Goal: Information Seeking & Learning: Learn about a topic

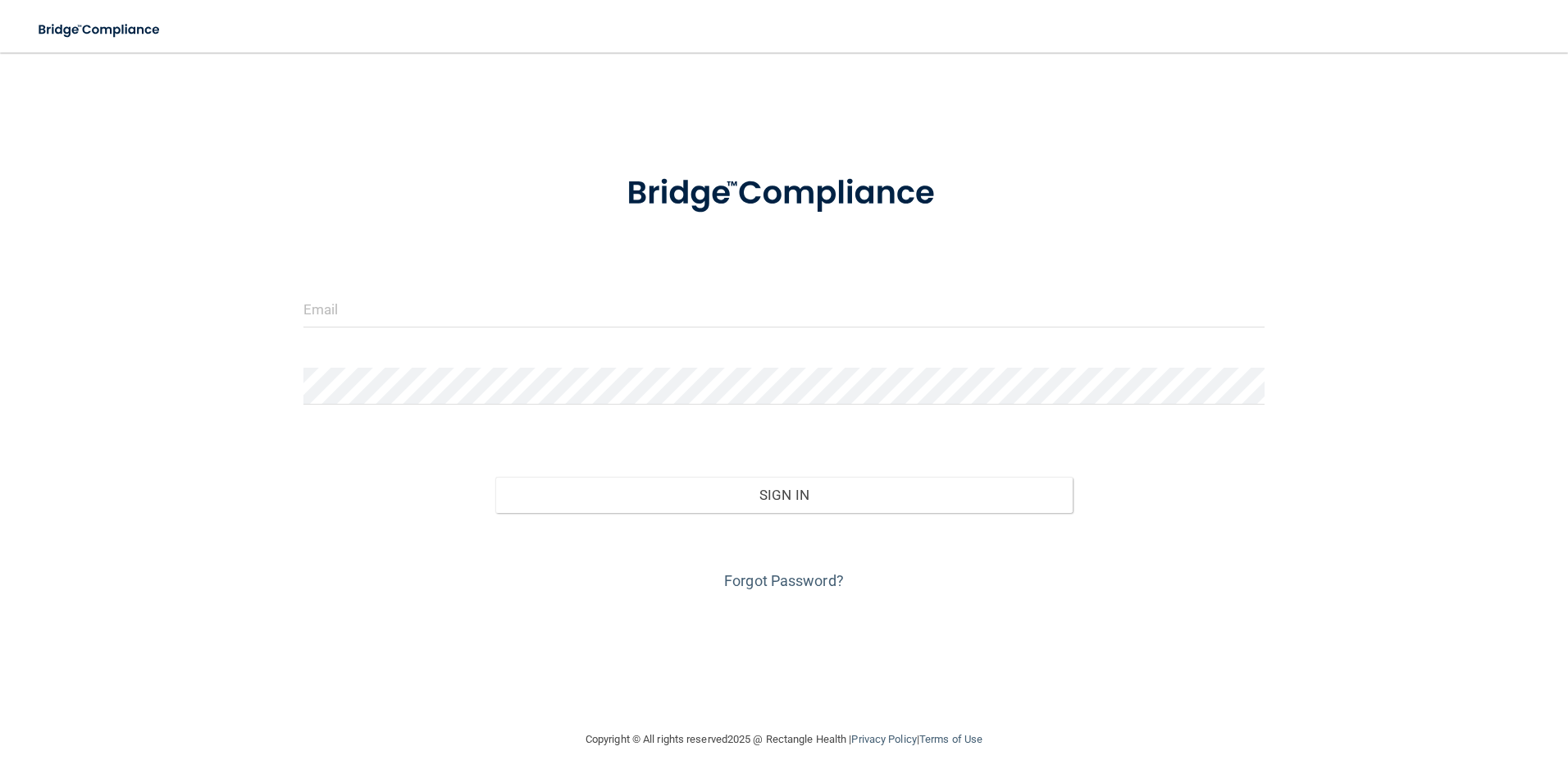
click at [620, 290] on form "Invalid email/password. You don't have permission to access that page. Sign In …" at bounding box center [784, 371] width 963 height 443
click at [620, 290] on input "email" at bounding box center [784, 308] width 963 height 37
type input "[EMAIL_ADDRESS][DOMAIN_NAME]"
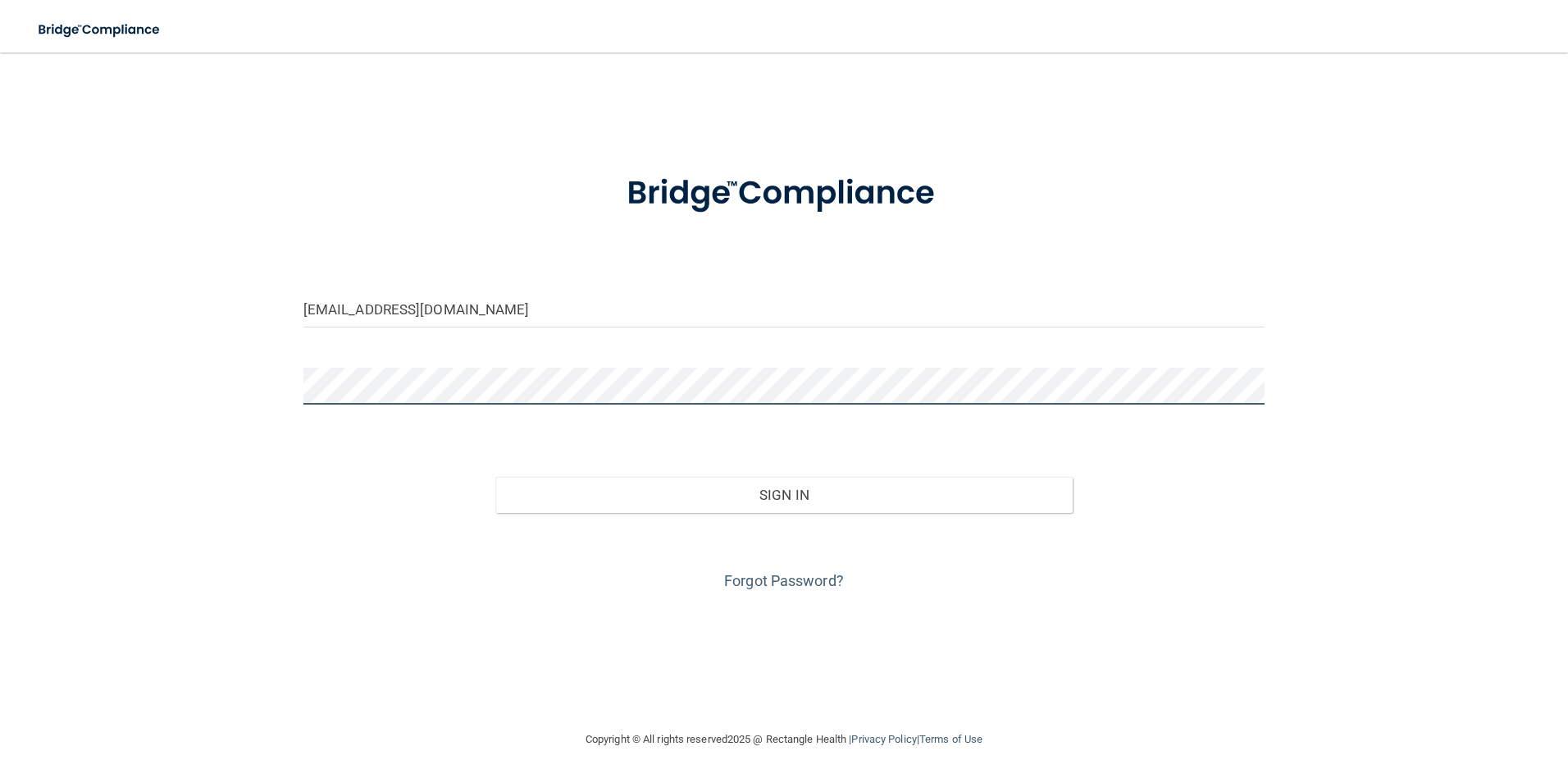
click at [495, 477] on button "Sign In" at bounding box center [784, 494] width 578 height 37
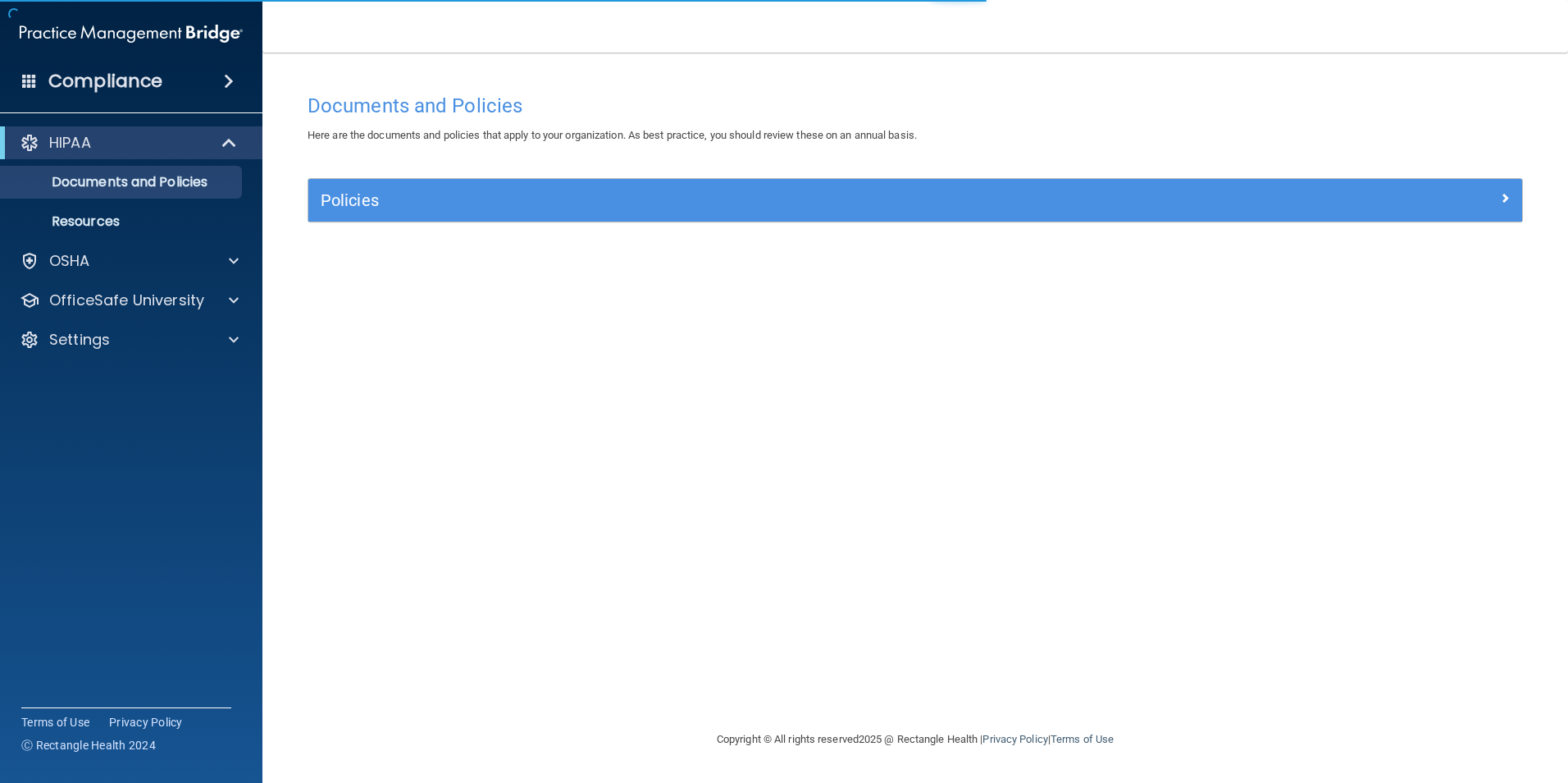
click at [93, 241] on div "HIPAA Documents and Policies Report an Incident Business Associates Emergency P…" at bounding box center [132, 244] width 264 height 249
click at [101, 257] on div "OSHA" at bounding box center [109, 261] width 203 height 20
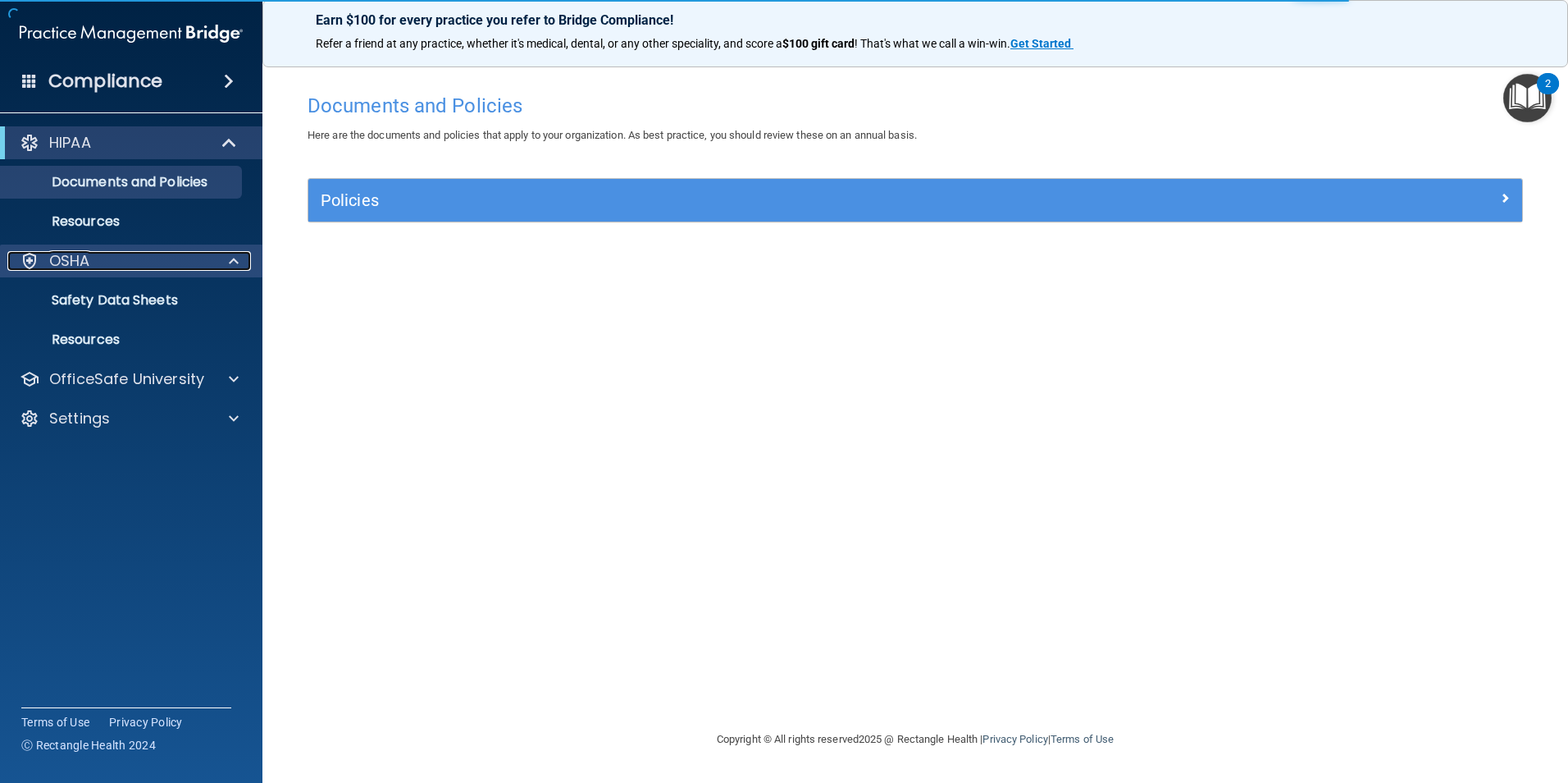
click at [232, 261] on span at bounding box center [233, 261] width 10 height 20
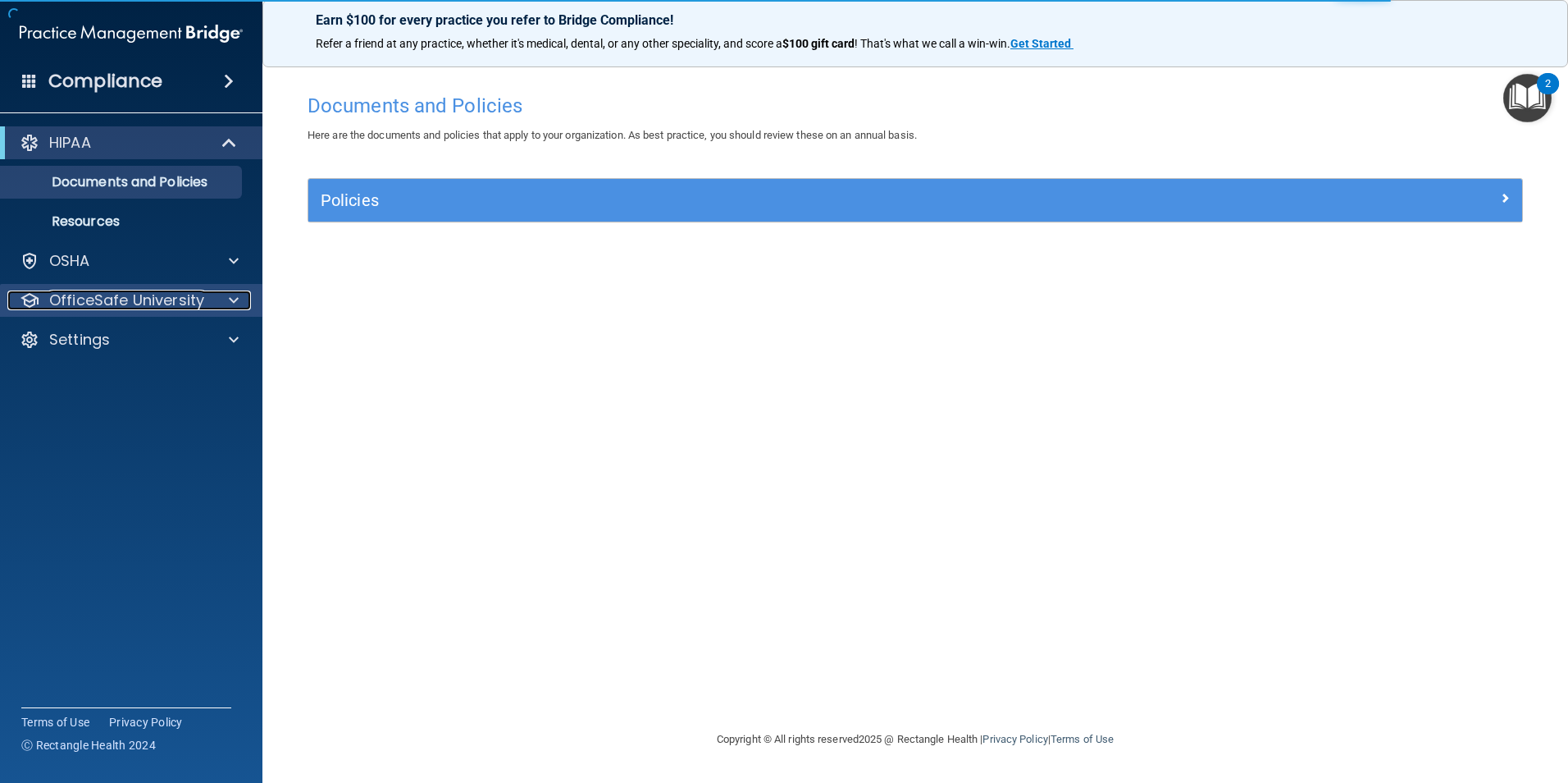
click at [232, 305] on span at bounding box center [233, 300] width 10 height 20
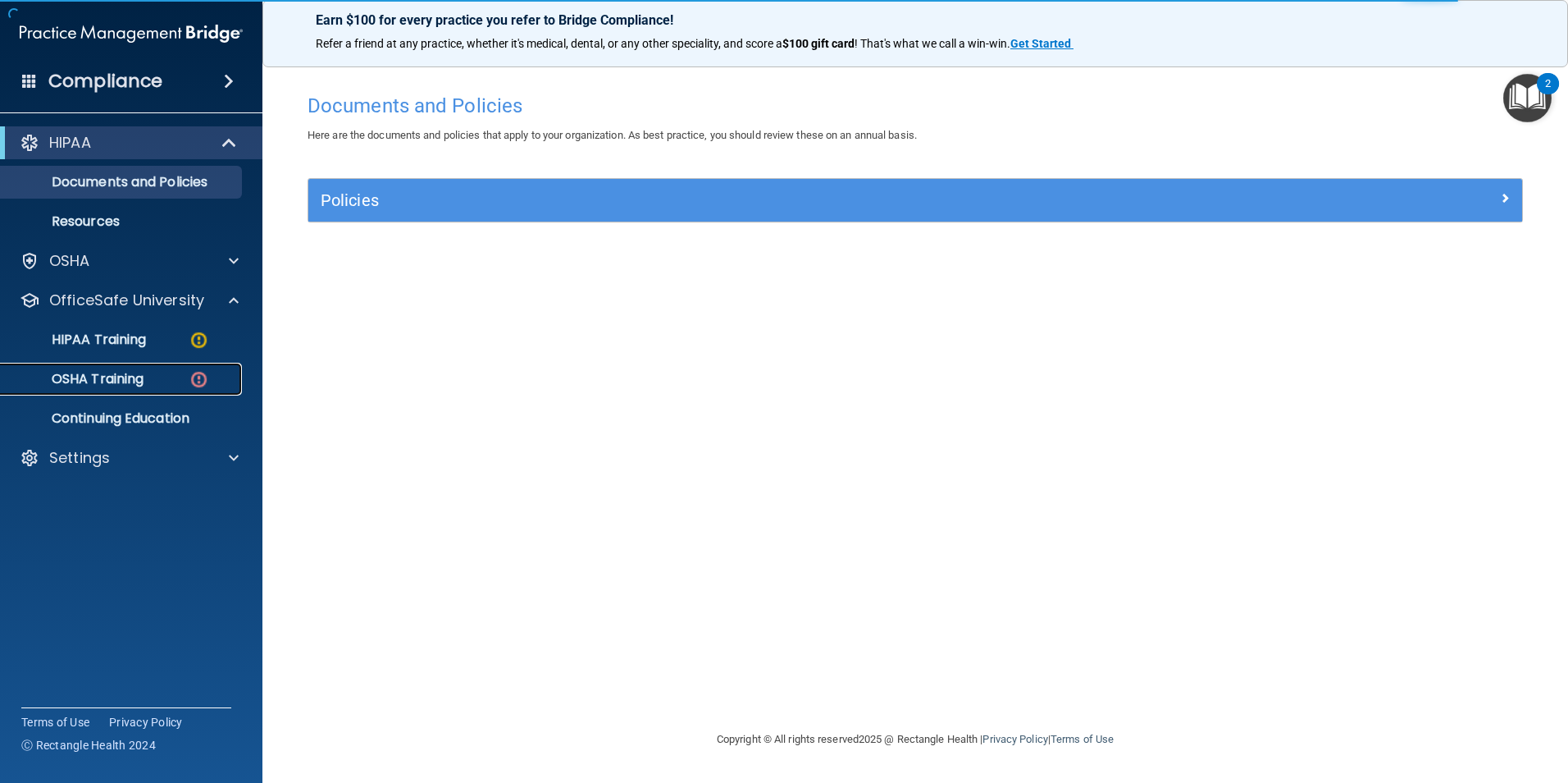
click at [163, 380] on div "OSHA Training" at bounding box center [122, 379] width 223 height 16
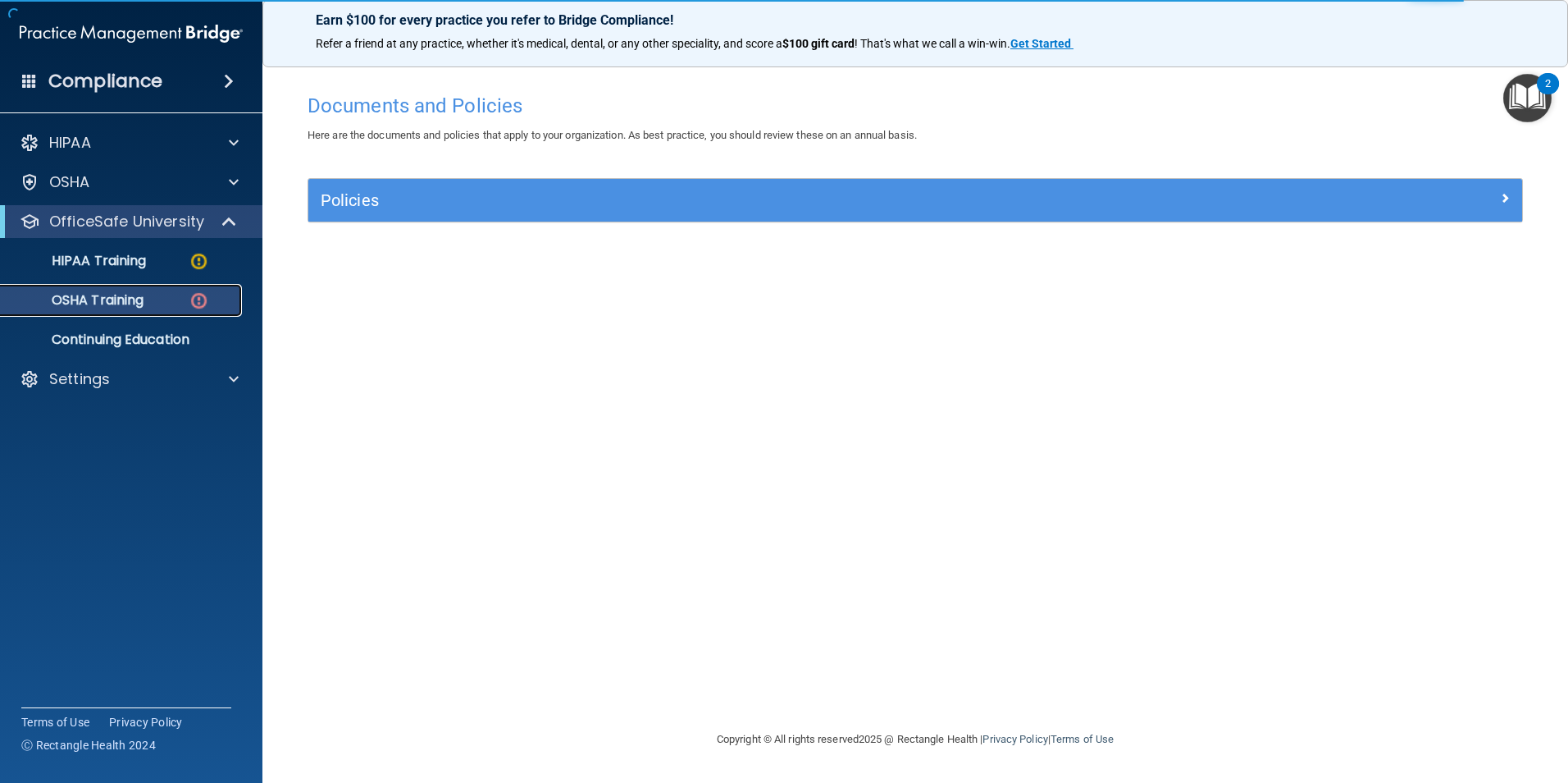
click at [122, 294] on p "OSHA Training" at bounding box center [77, 300] width 133 height 16
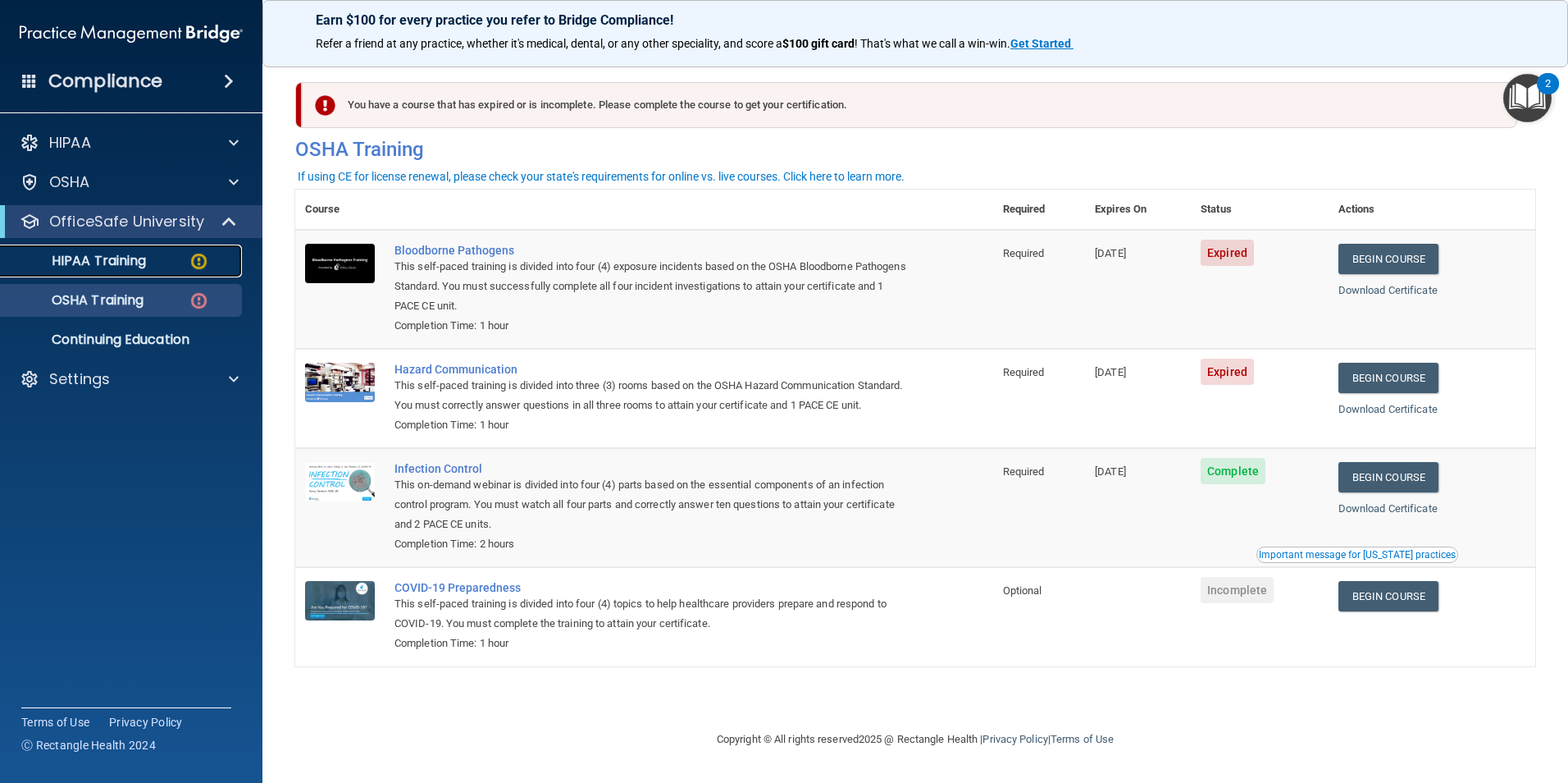
click at [167, 263] on div "HIPAA Training" at bounding box center [122, 261] width 223 height 16
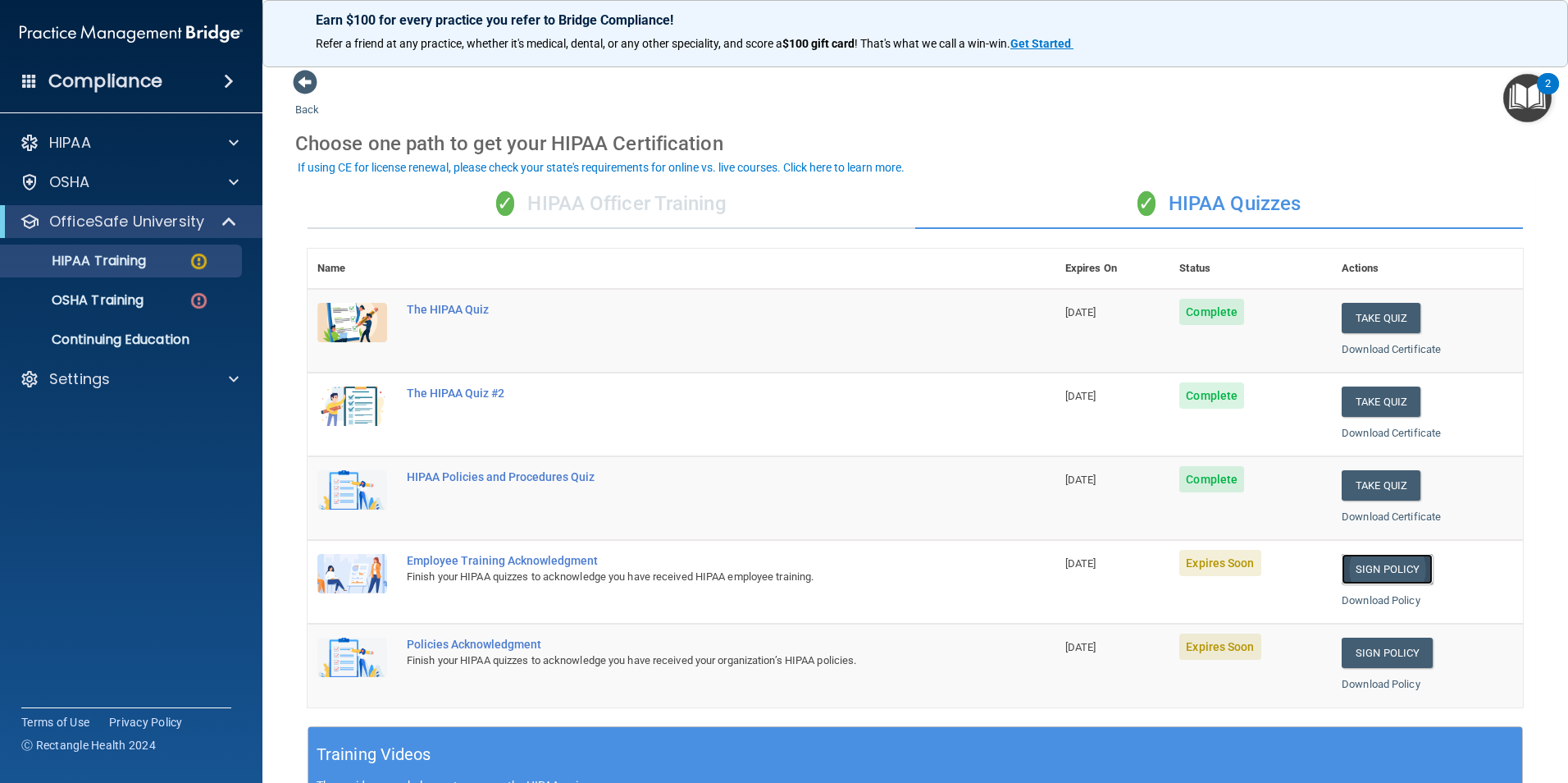
click at [1365, 567] on link "Sign Policy" at bounding box center [1387, 569] width 91 height 30
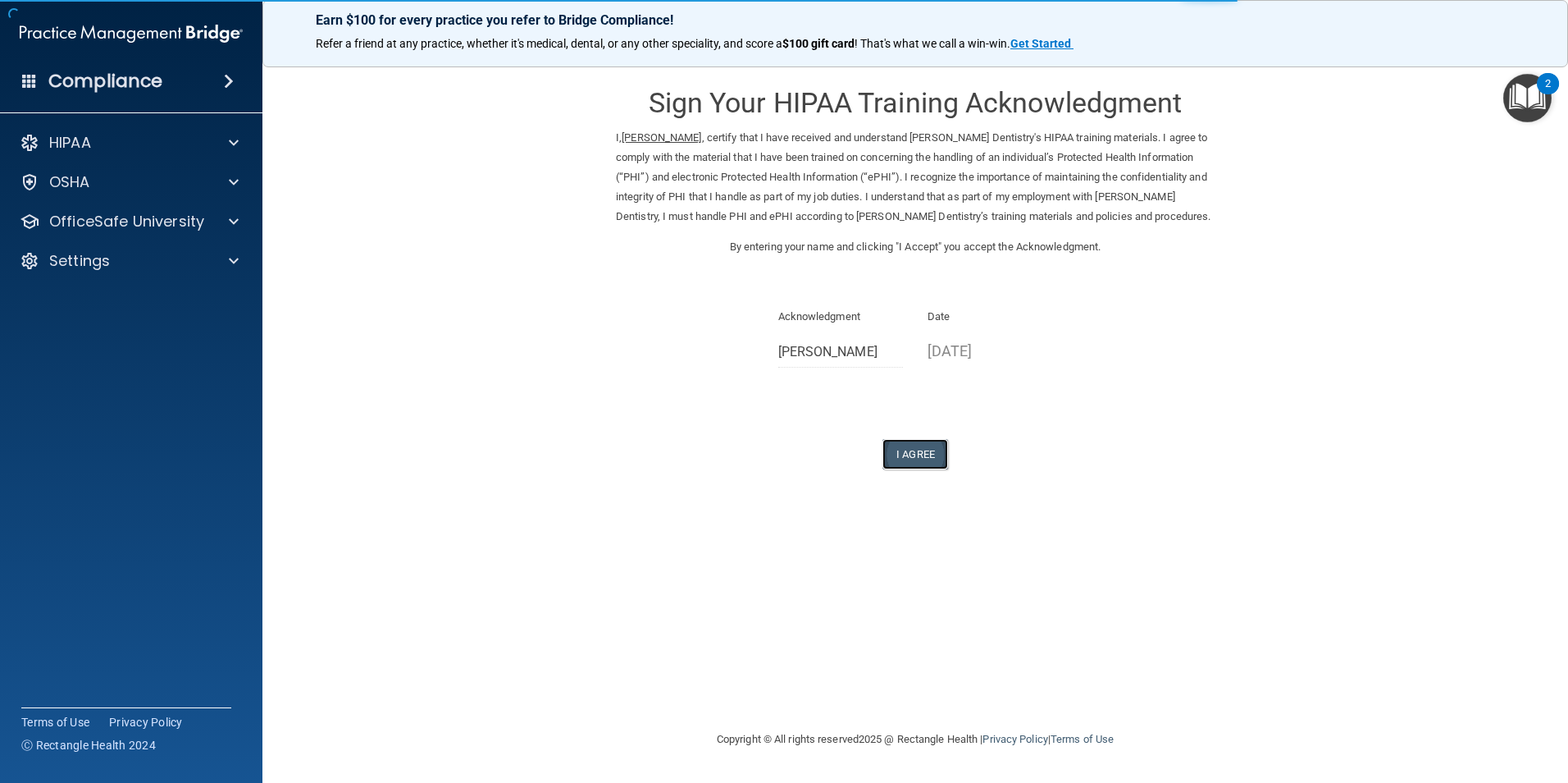
click at [906, 469] on button "I Agree" at bounding box center [915, 454] width 66 height 30
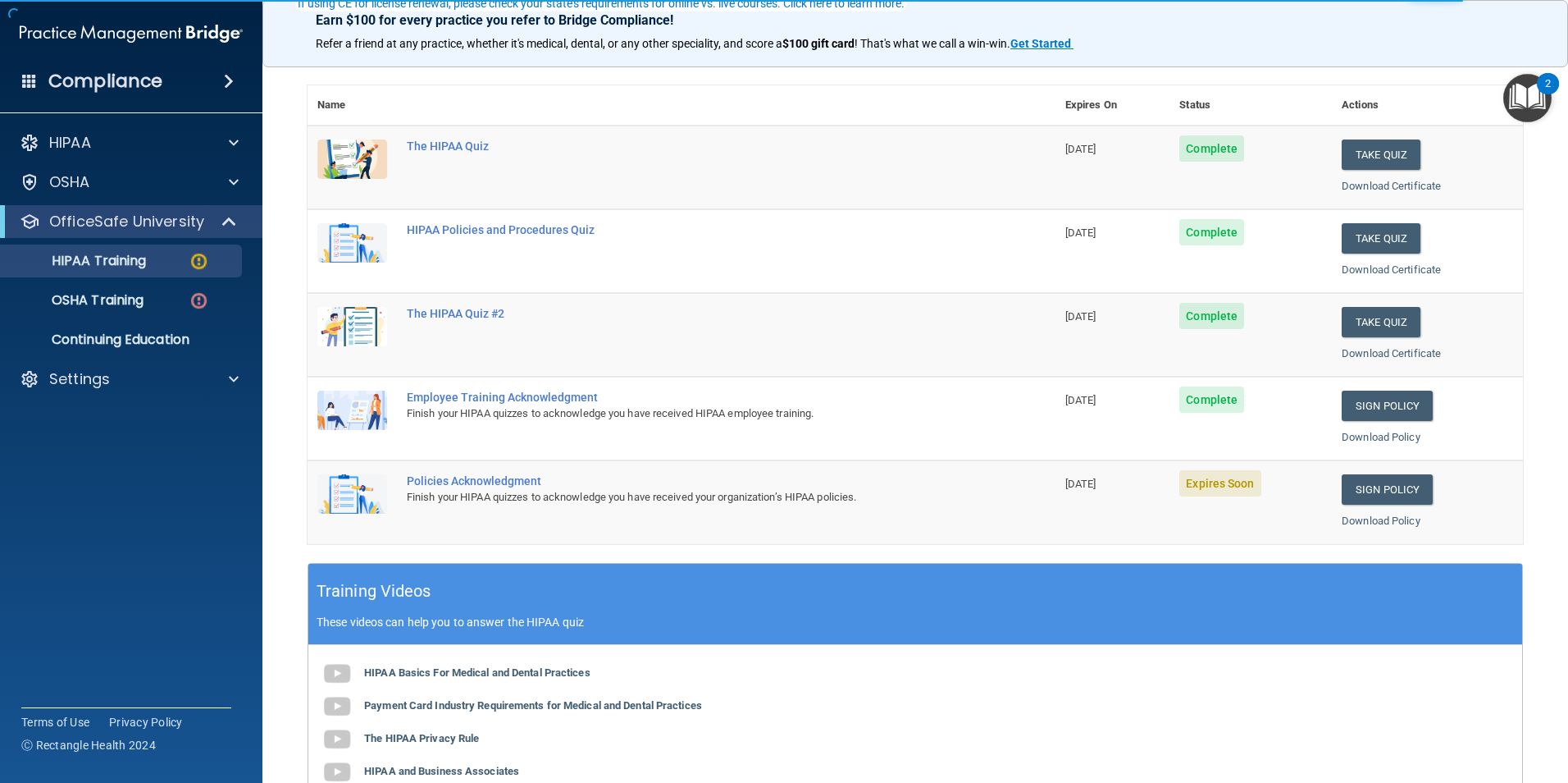
scroll to position [164, 0]
click at [1385, 489] on link "Sign Policy" at bounding box center [1387, 489] width 91 height 30
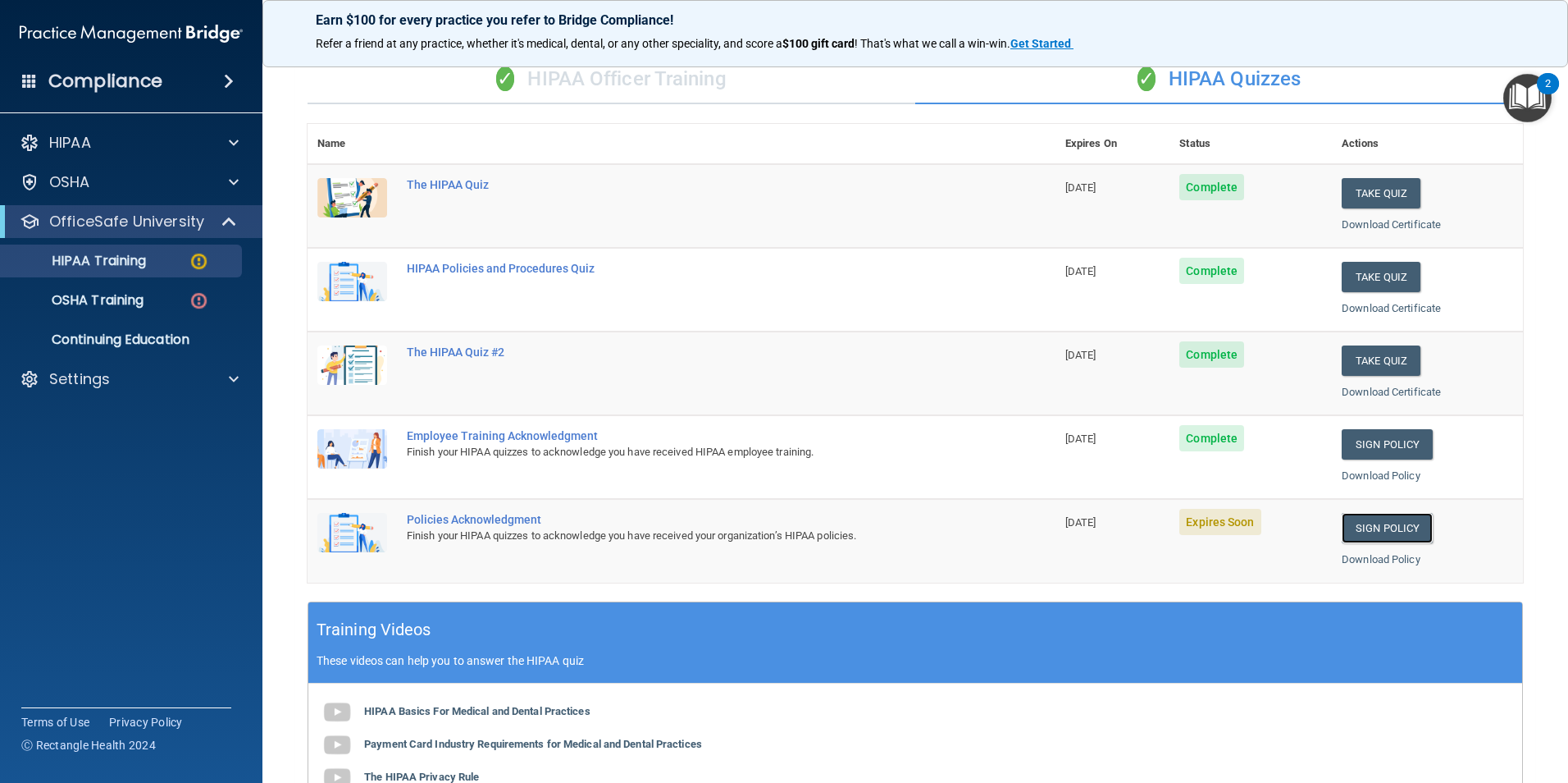
scroll to position [43, 0]
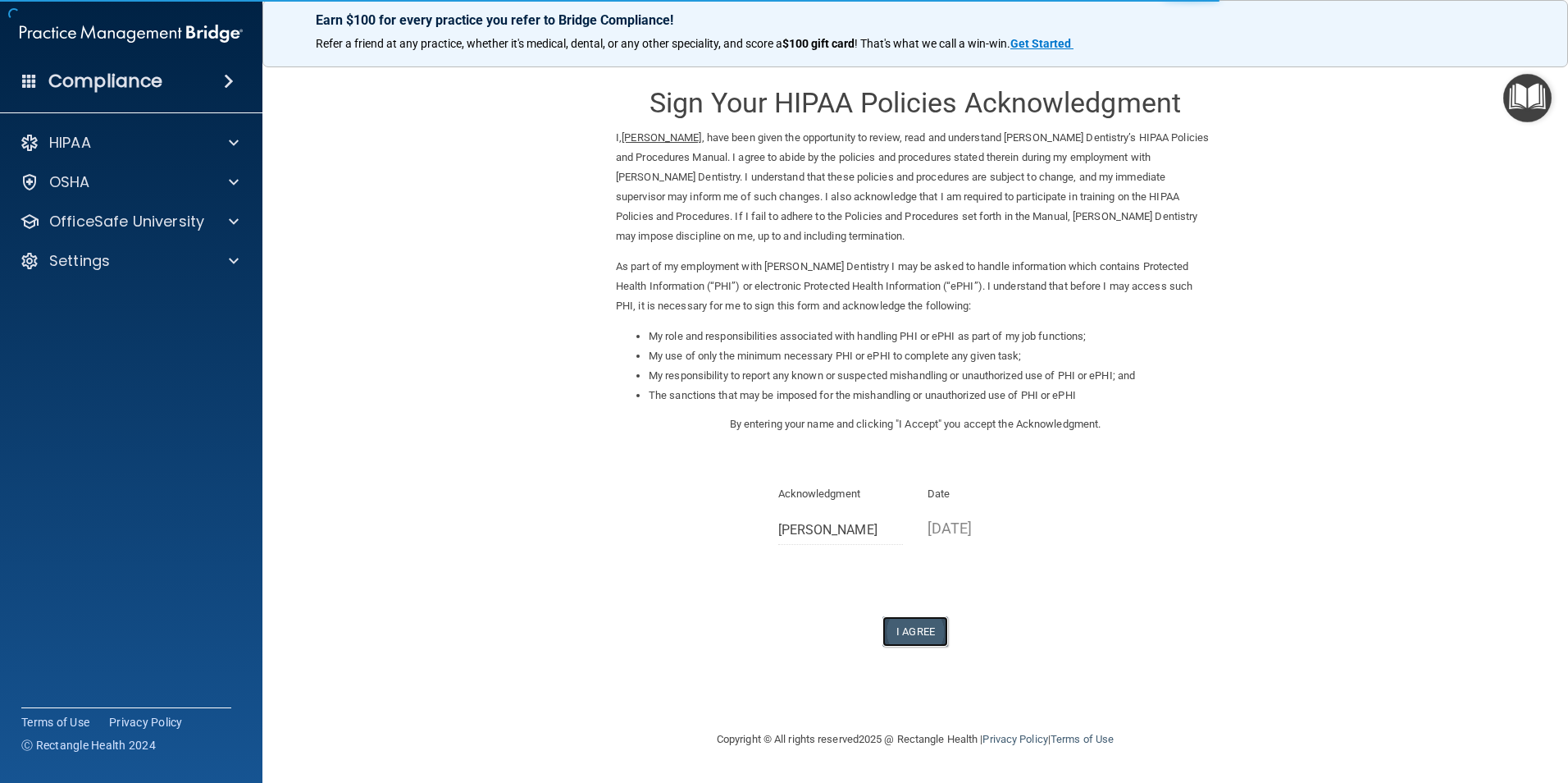
click at [923, 635] on button "I Agree" at bounding box center [915, 632] width 66 height 30
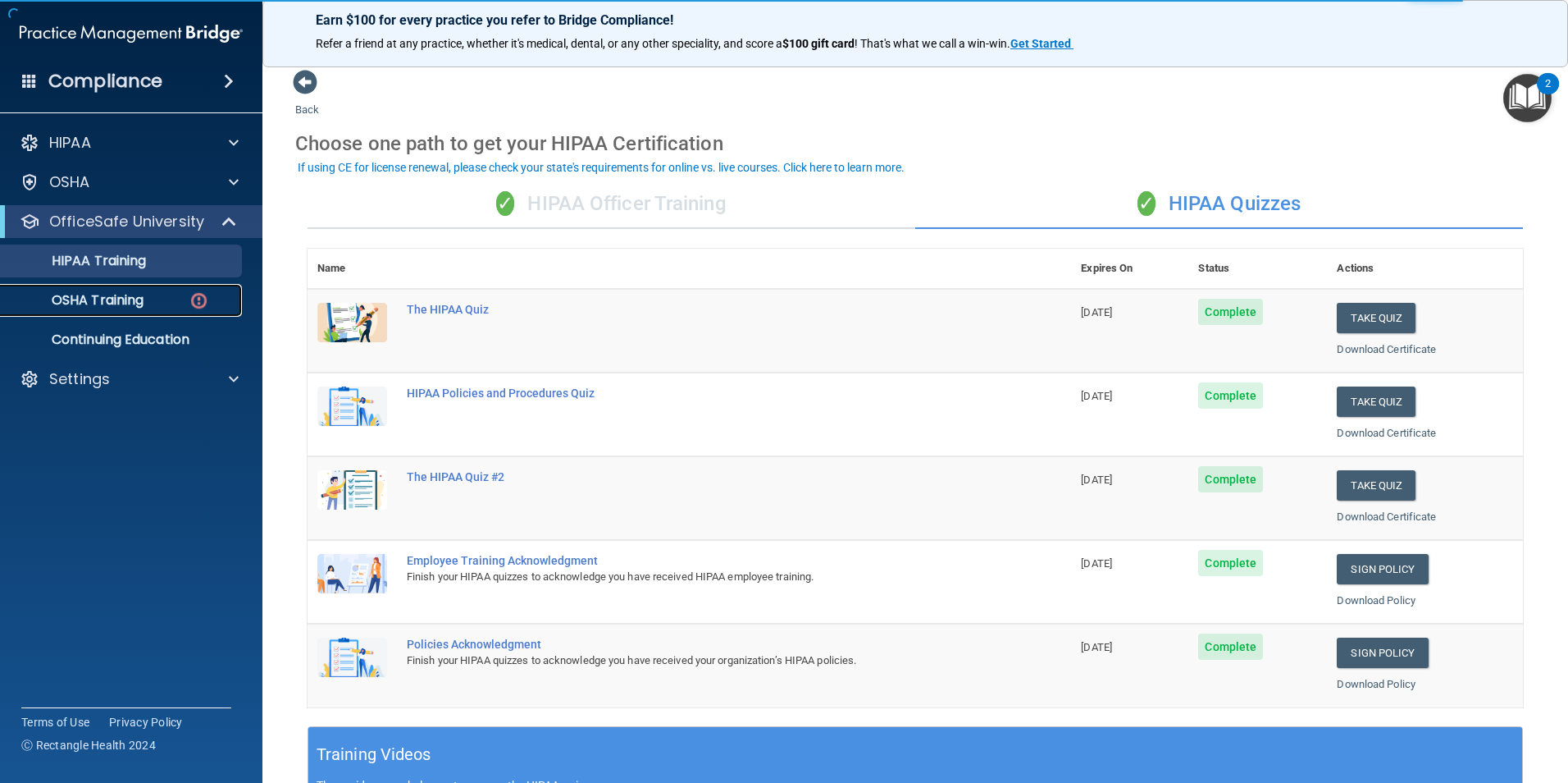
click at [183, 301] on div "OSHA Training" at bounding box center [122, 300] width 223 height 16
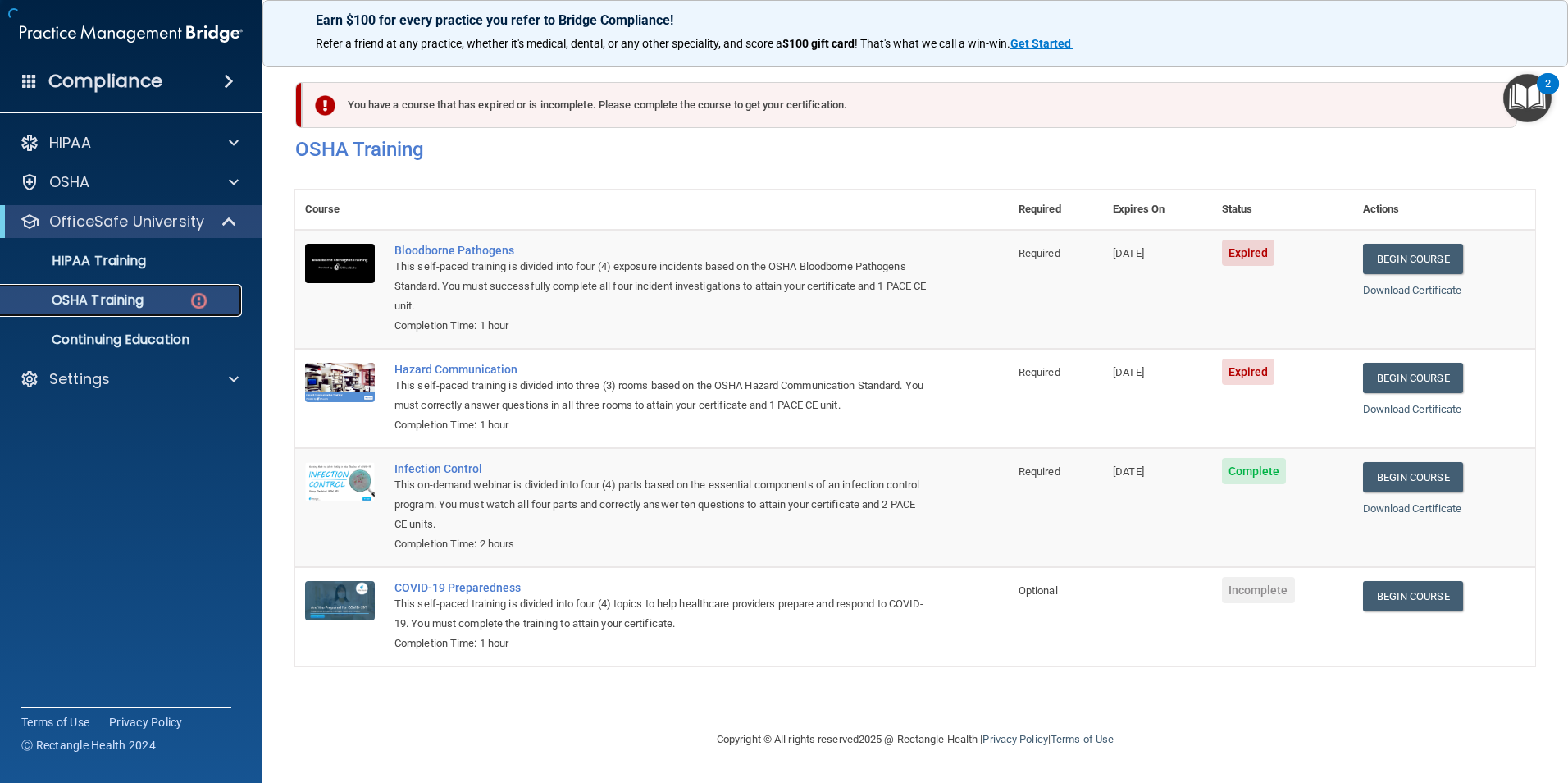
click at [83, 298] on p "OSHA Training" at bounding box center [77, 300] width 133 height 16
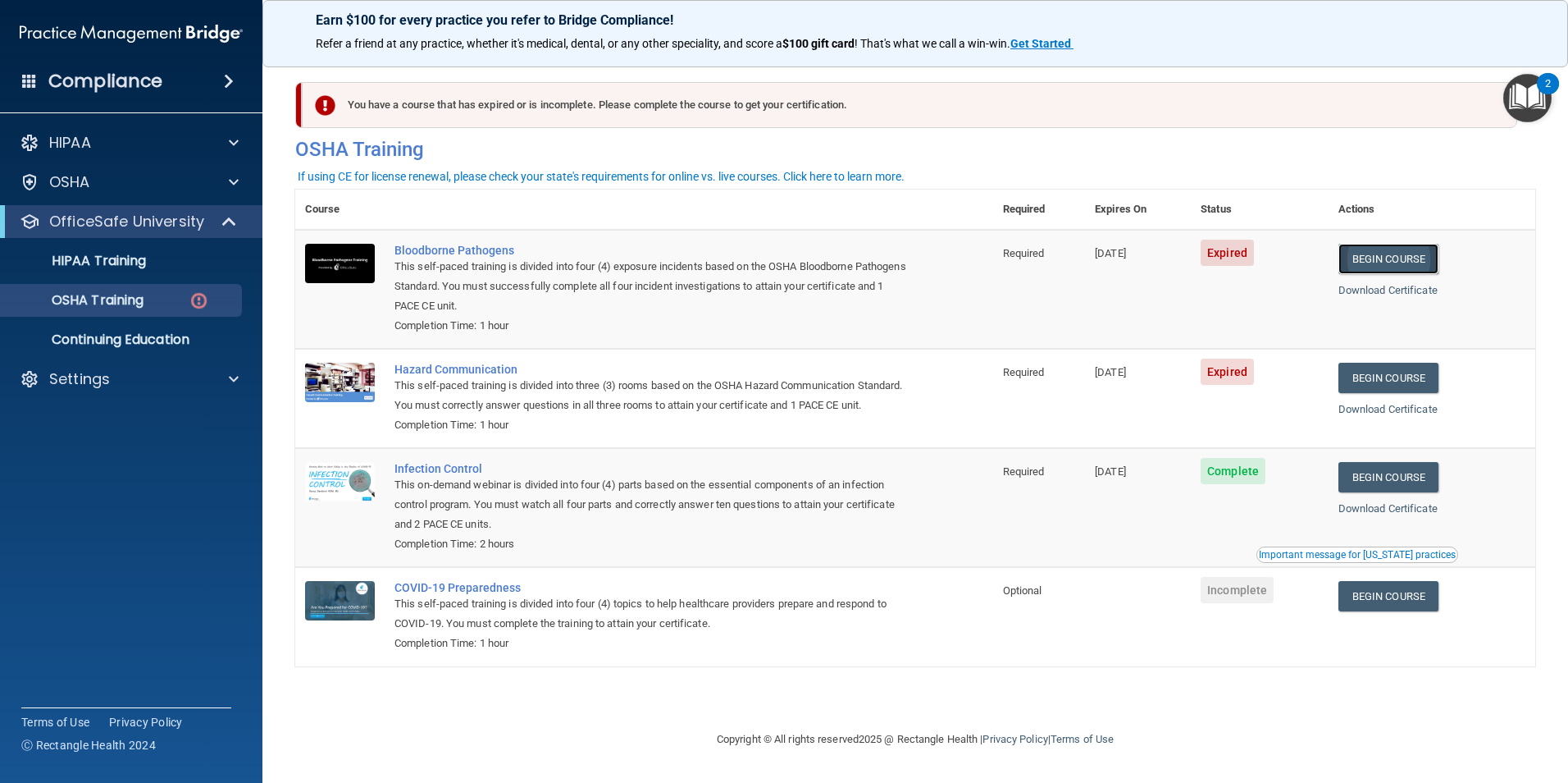
click at [1404, 261] on link "Begin Course" at bounding box center [1388, 259] width 100 height 30
click at [1393, 261] on link "Begin Course" at bounding box center [1388, 259] width 100 height 30
click at [475, 367] on div "Hazard Communication" at bounding box center [653, 369] width 516 height 13
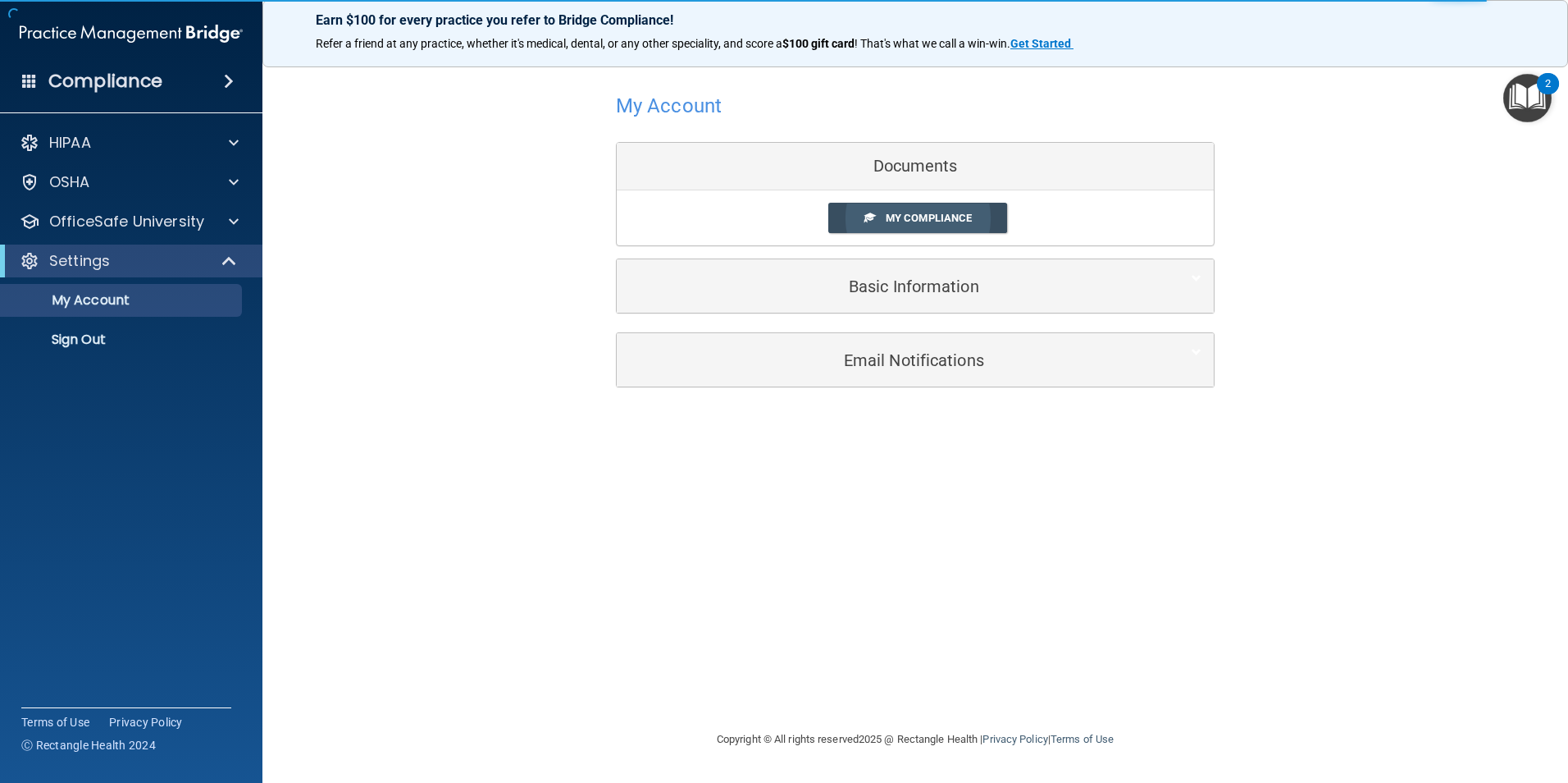
click at [930, 219] on span "My Compliance" at bounding box center [929, 218] width 86 height 12
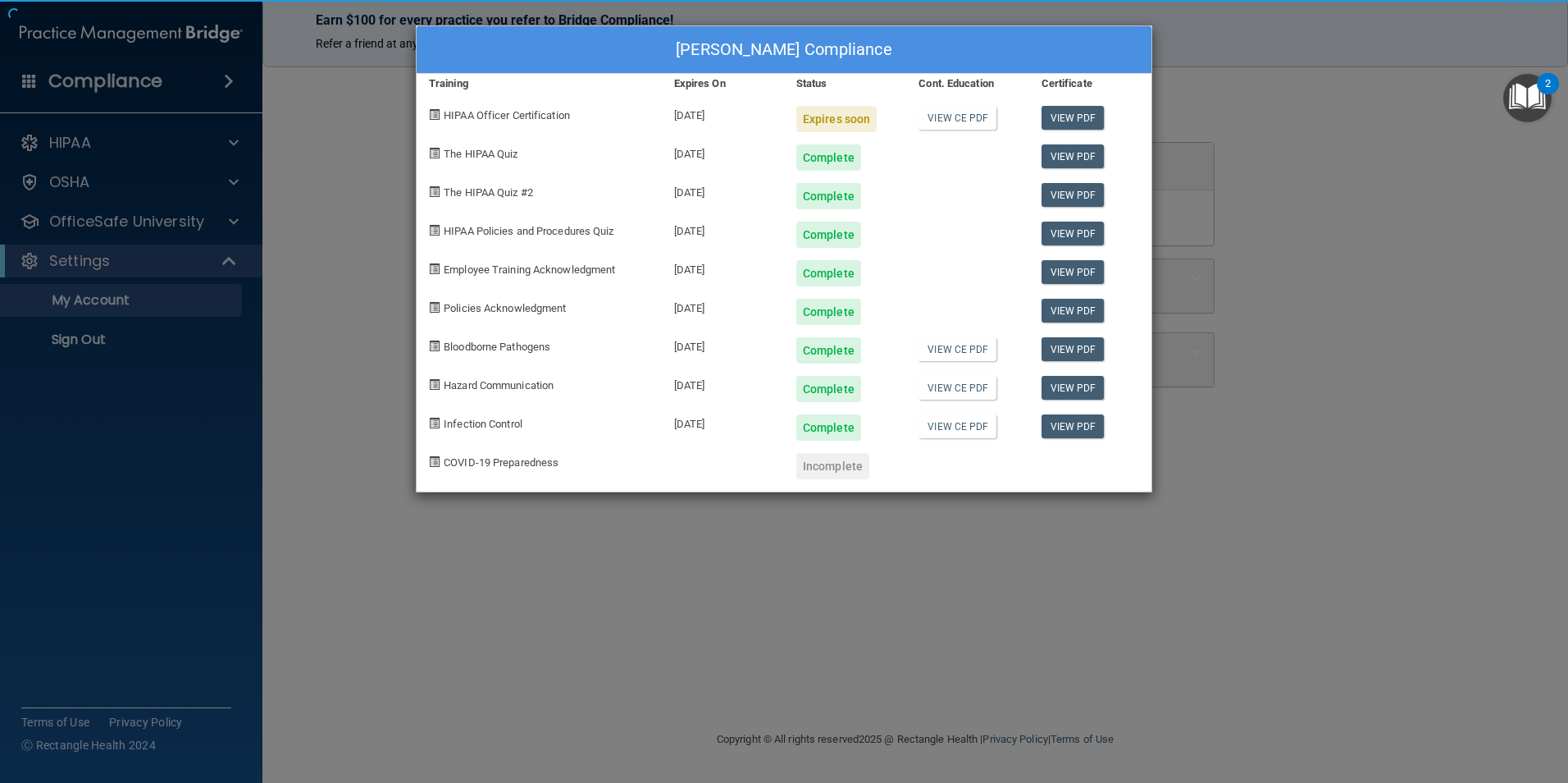
drag, startPoint x: 889, startPoint y: 224, endPoint x: 922, endPoint y: 211, distance: 35.5
click at [922, 211] on div "Nicole Cabrera's Compliance Training Expires On Status Cont. Education Certific…" at bounding box center [784, 259] width 736 height 467
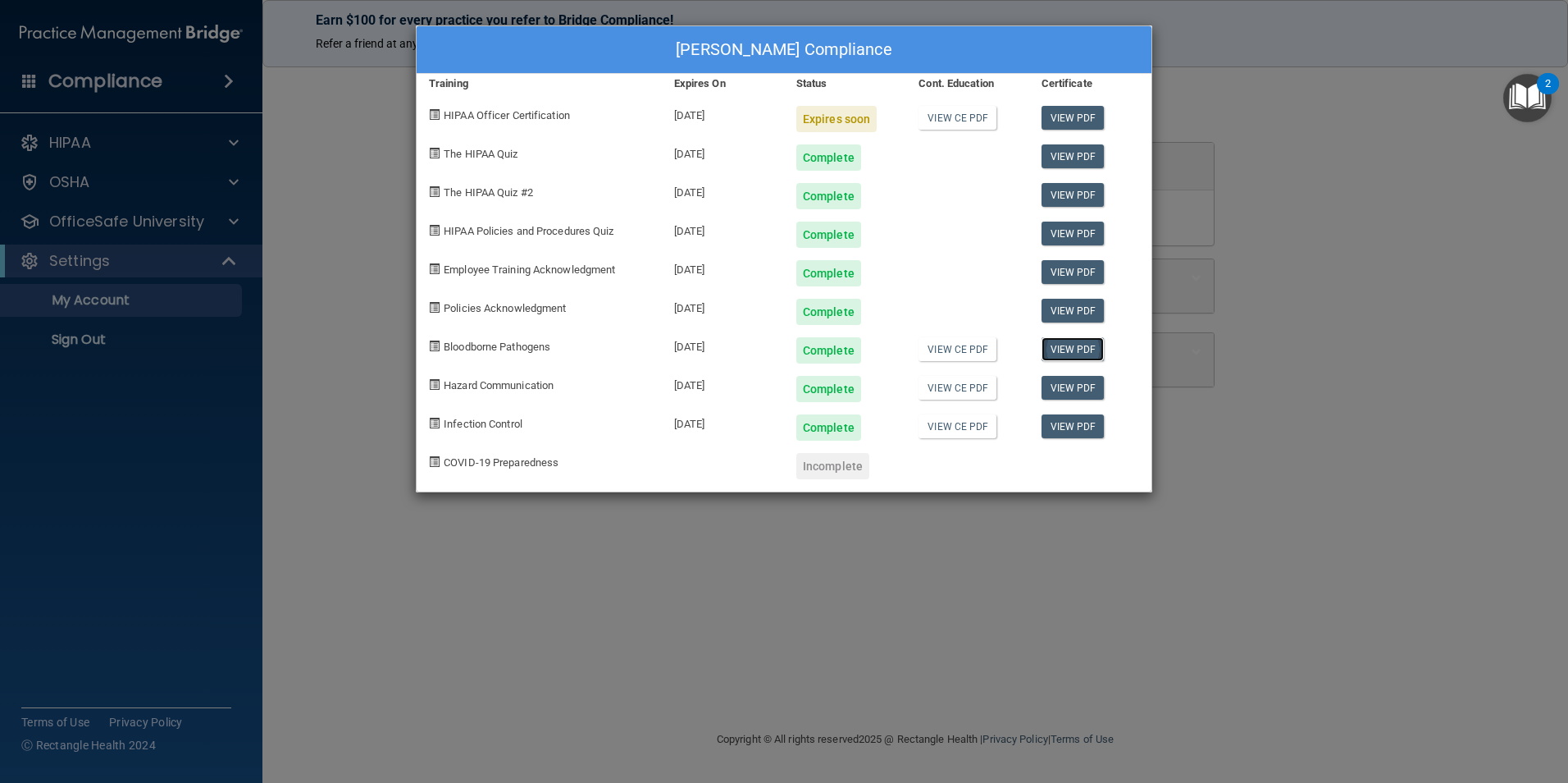
click at [1071, 347] on link "View PDF" at bounding box center [1073, 349] width 63 height 24
